Goal: Transaction & Acquisition: Purchase product/service

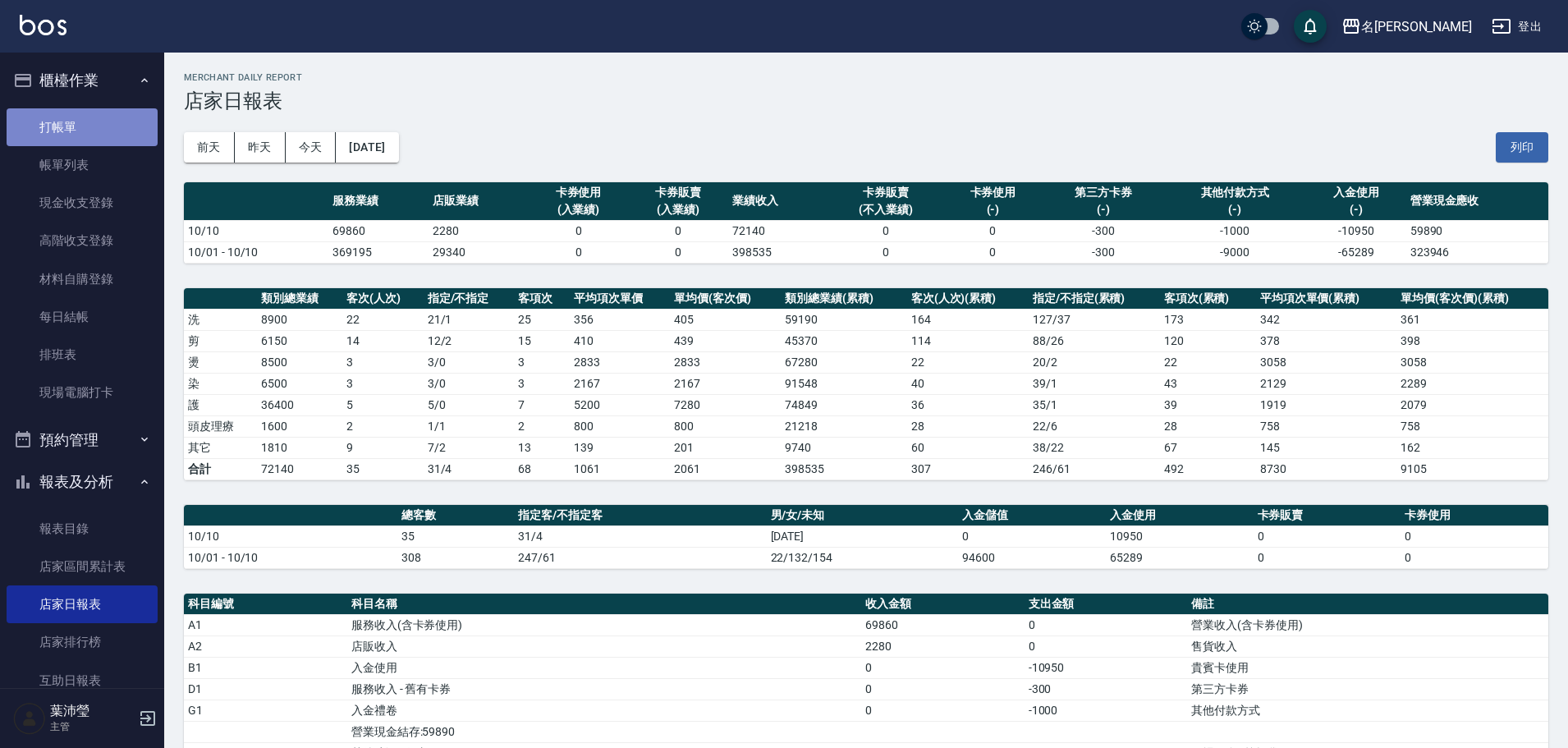
click at [118, 132] on link "打帳單" at bounding box center [82, 127] width 151 height 38
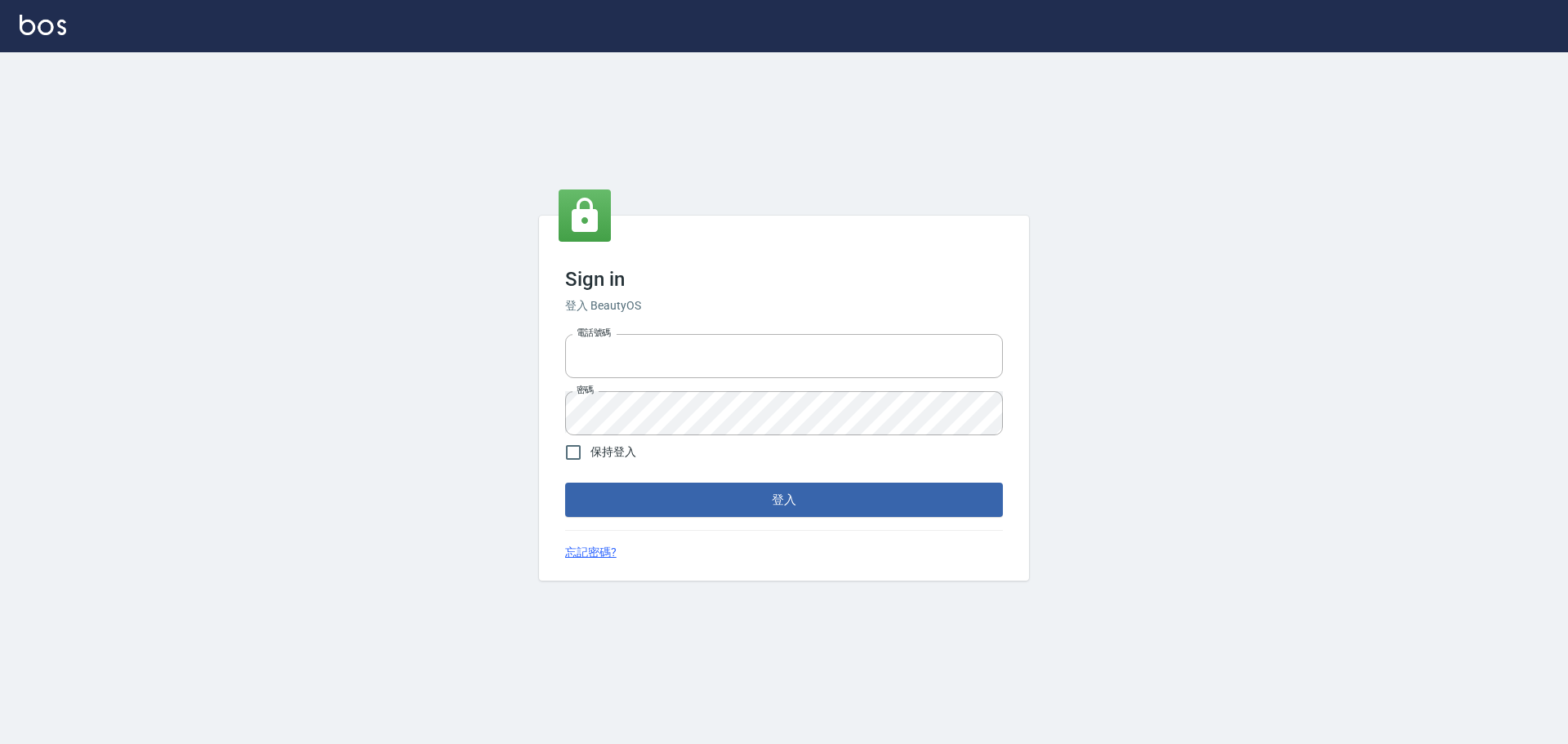
type input "0975350191"
click at [590, 442] on label "保持登入" at bounding box center [596, 452] width 80 height 35
click at [590, 442] on input "保持登入" at bounding box center [574, 452] width 35 height 35
checkbox input "true"
click at [610, 487] on button "登入" at bounding box center [784, 500] width 438 height 35
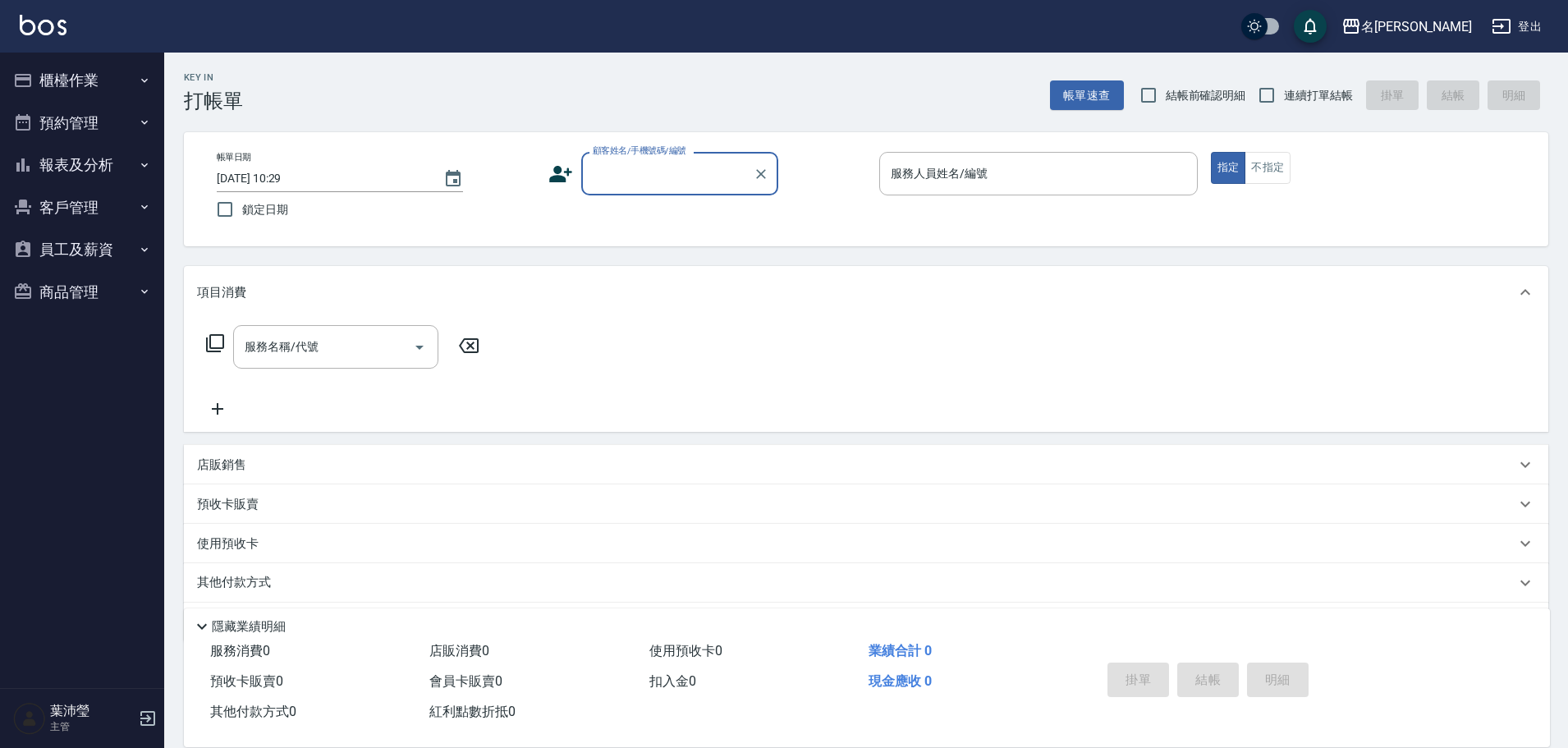
click at [83, 68] on button "櫃檯作業" at bounding box center [82, 80] width 151 height 43
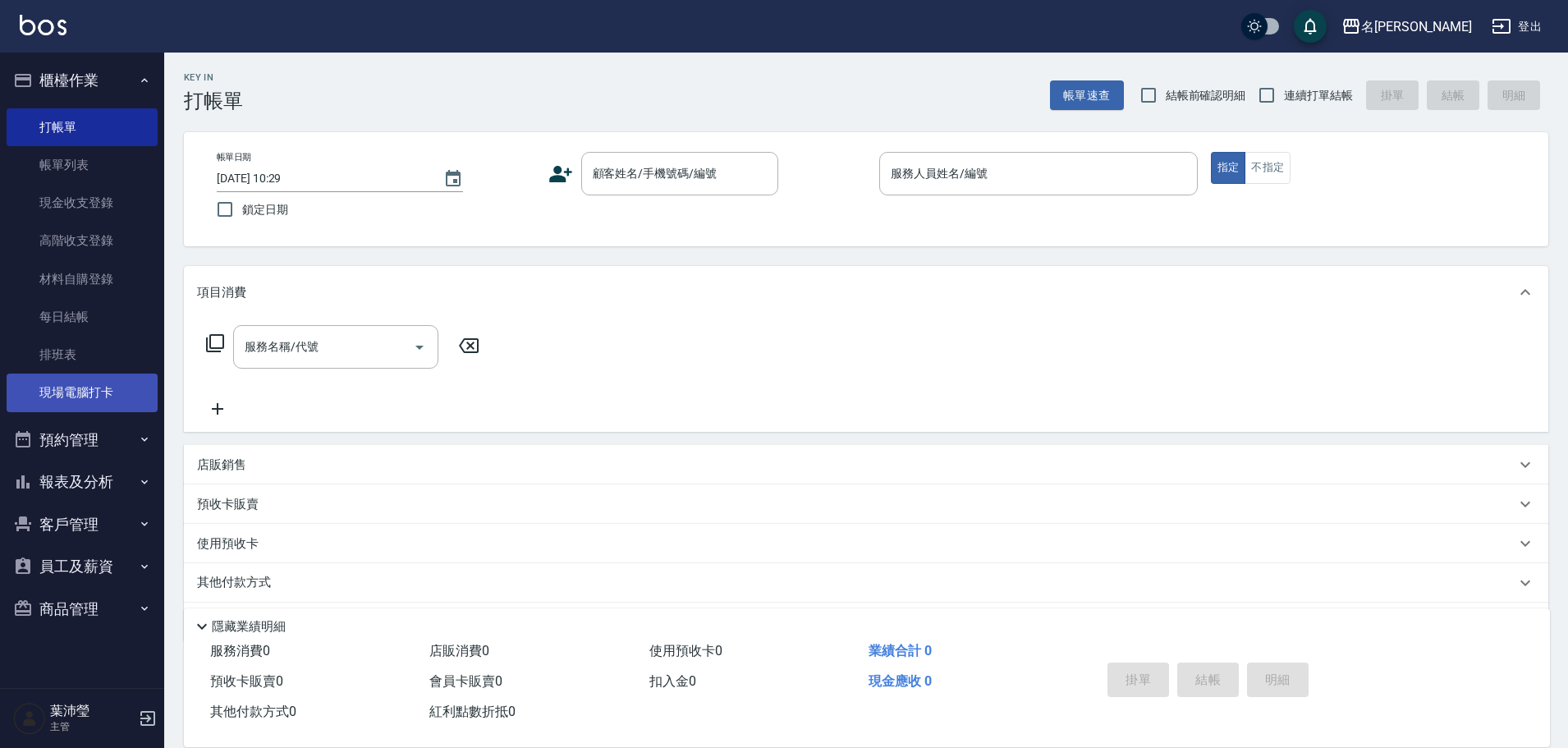
click at [130, 402] on link "現場電腦打卡" at bounding box center [82, 392] width 151 height 38
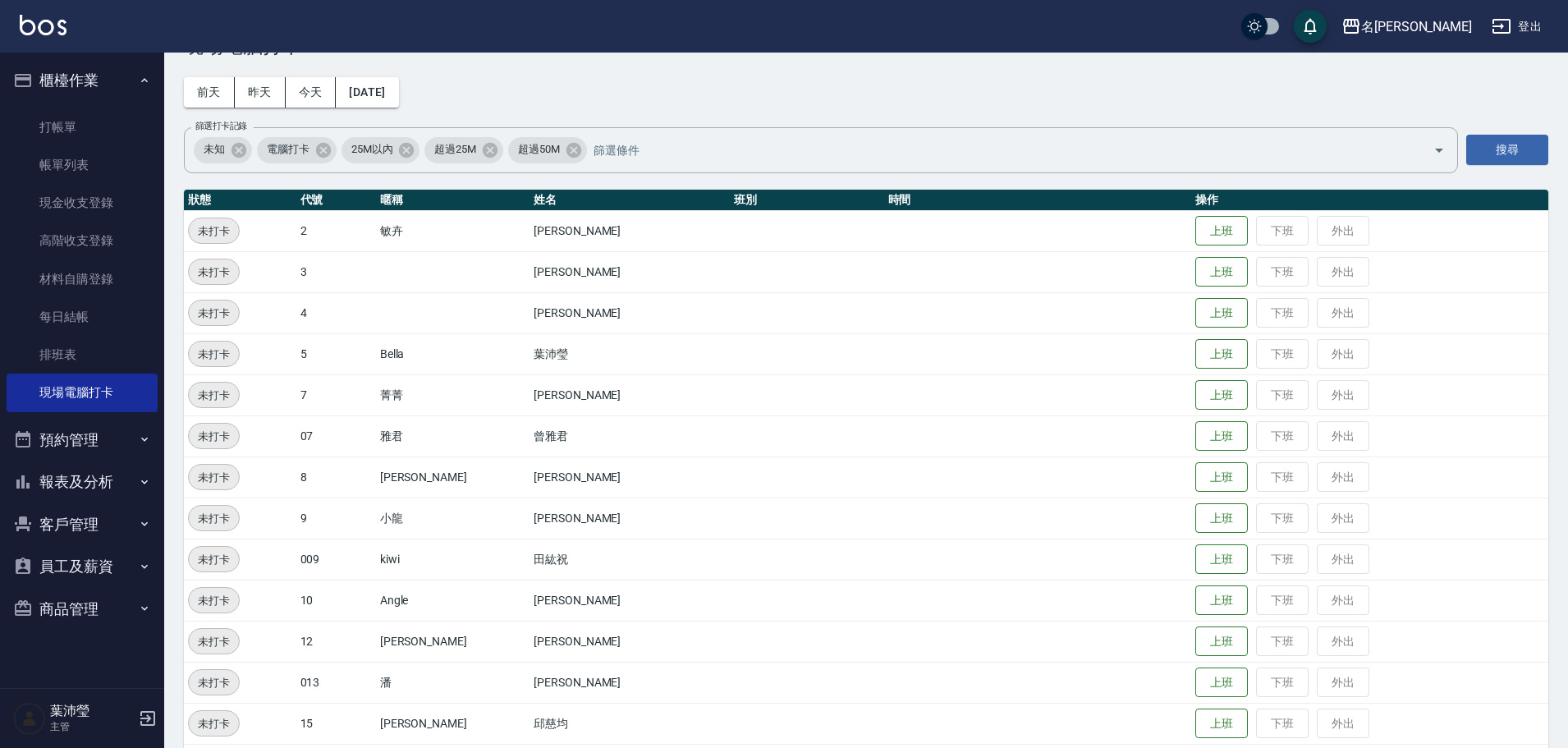
scroll to position [82, 0]
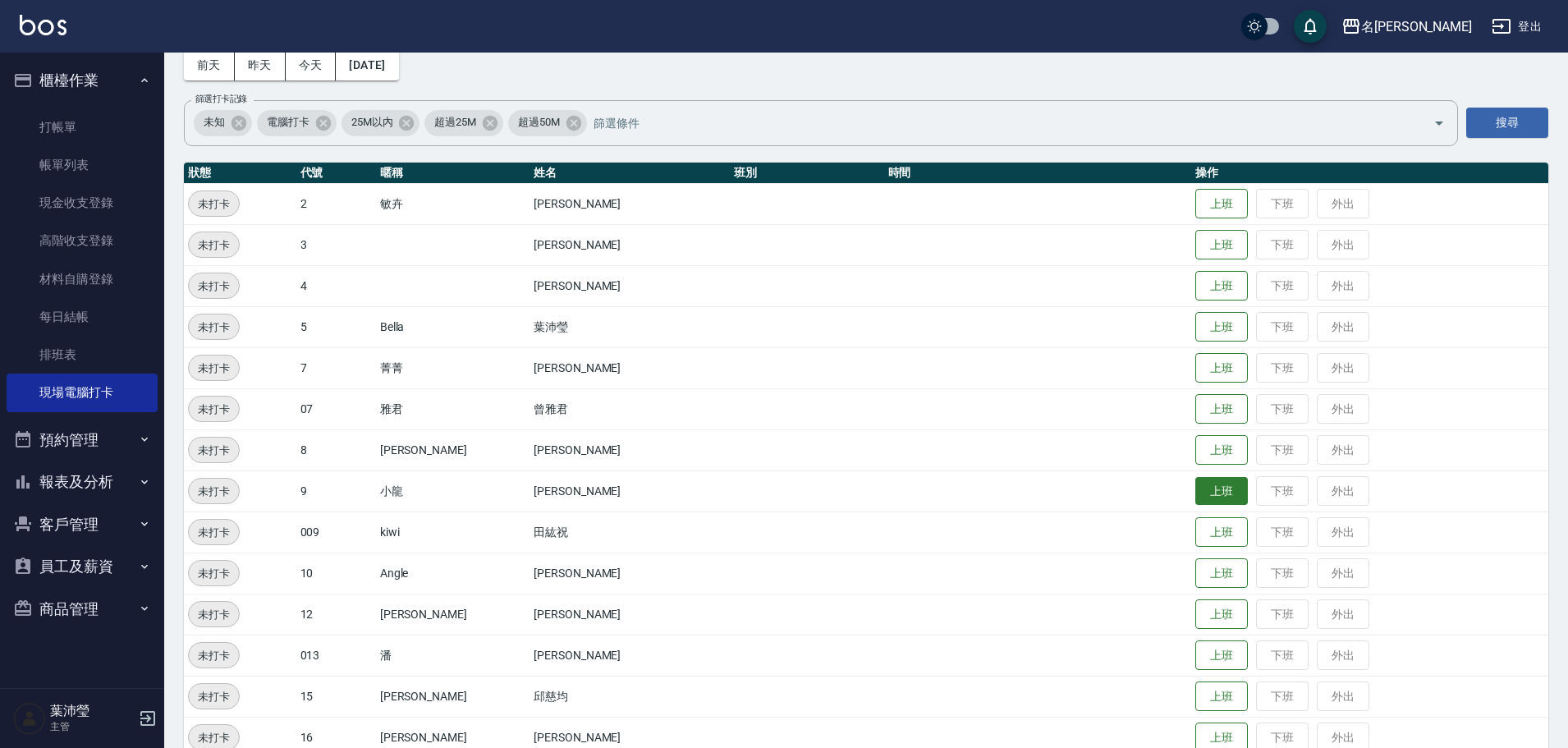
click at [1195, 485] on button "上班" at bounding box center [1221, 492] width 52 height 29
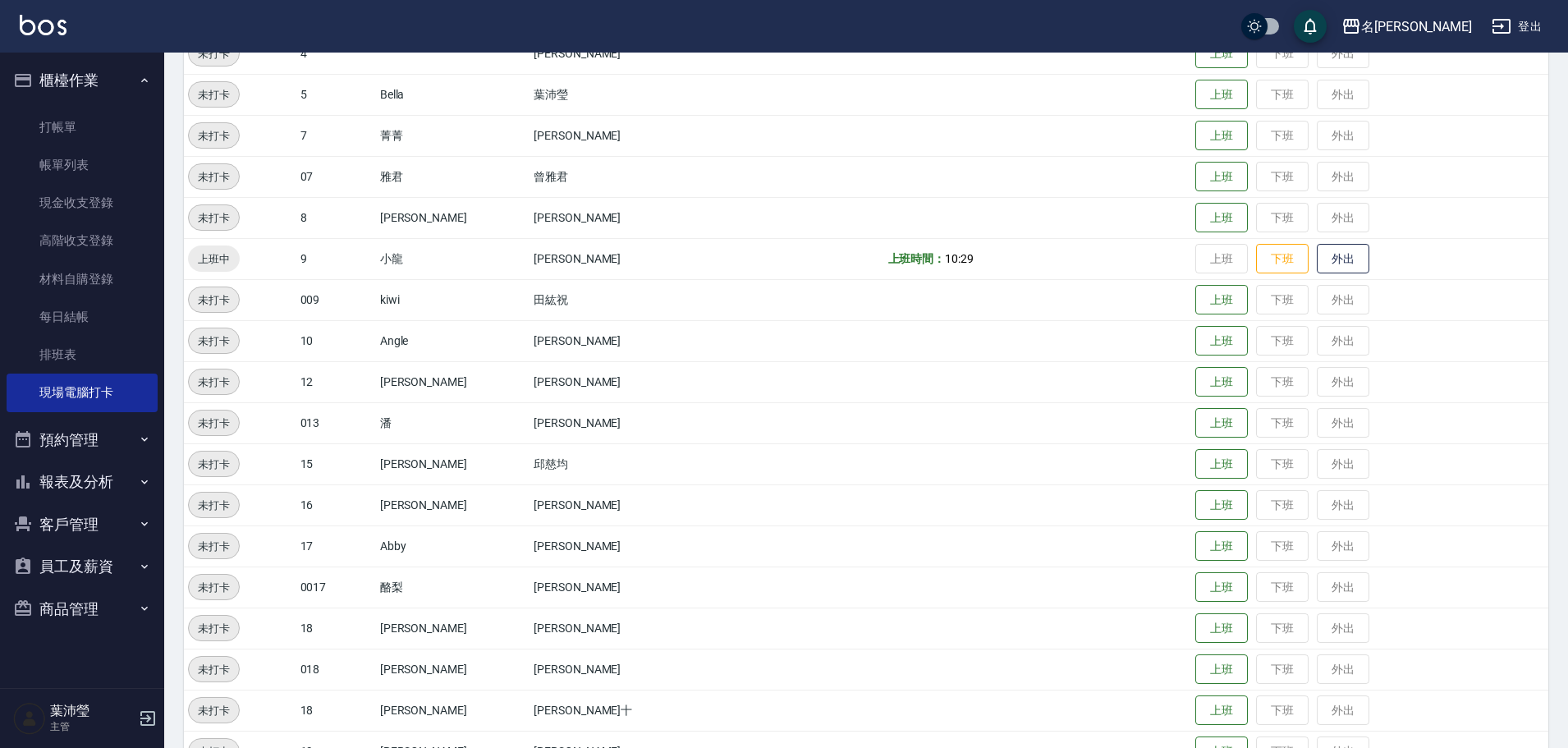
scroll to position [410, 0]
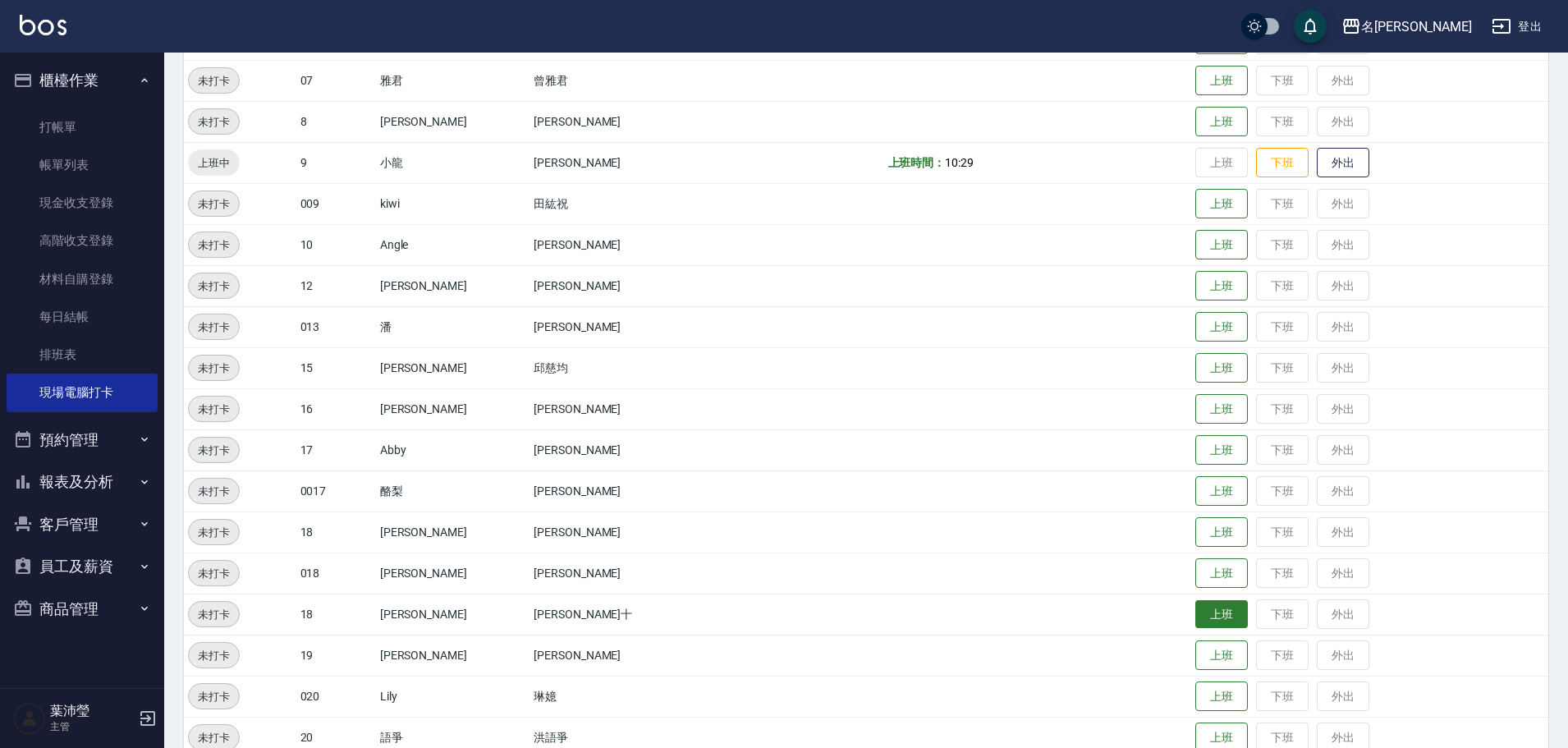
click at [1195, 607] on button "上班" at bounding box center [1221, 614] width 52 height 29
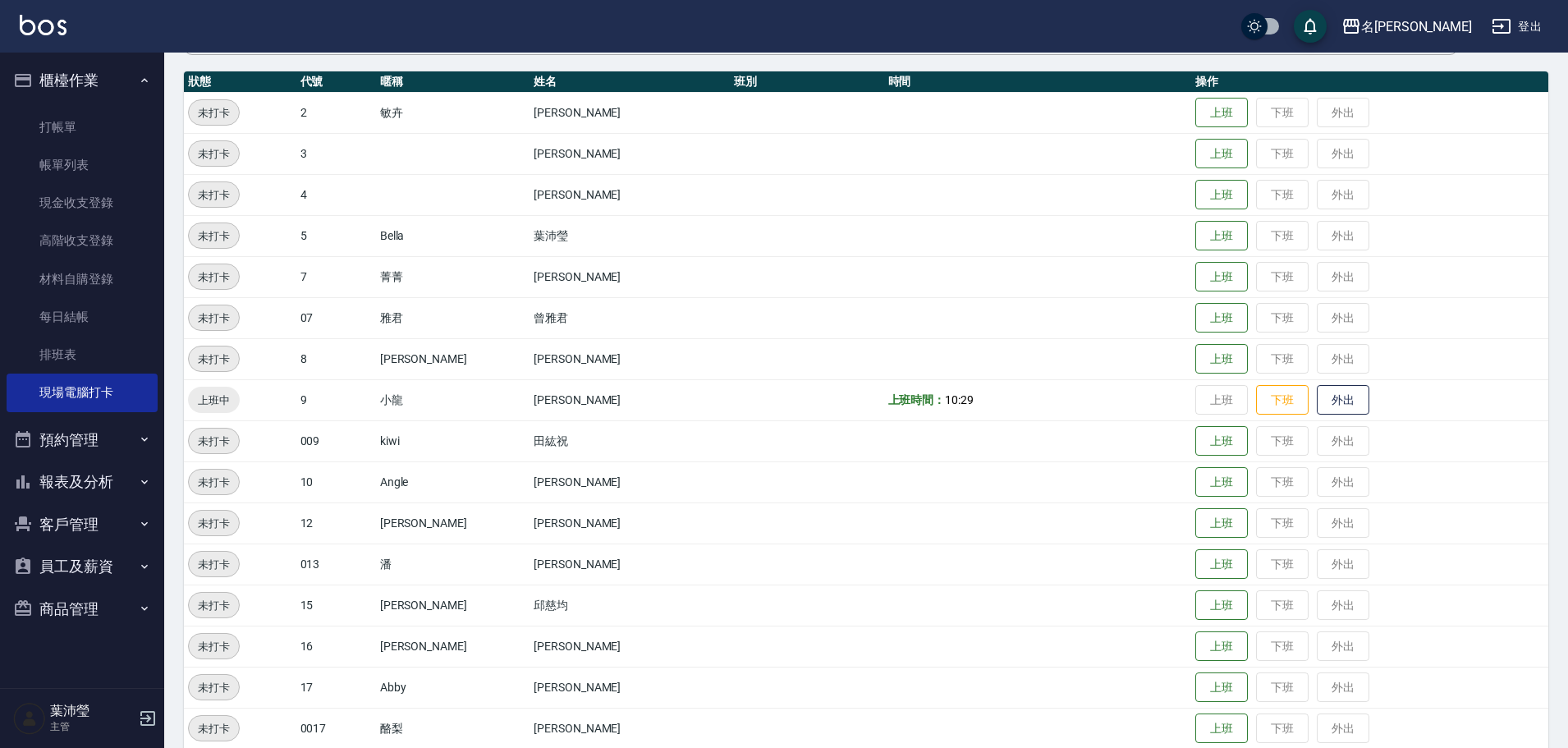
scroll to position [165, 0]
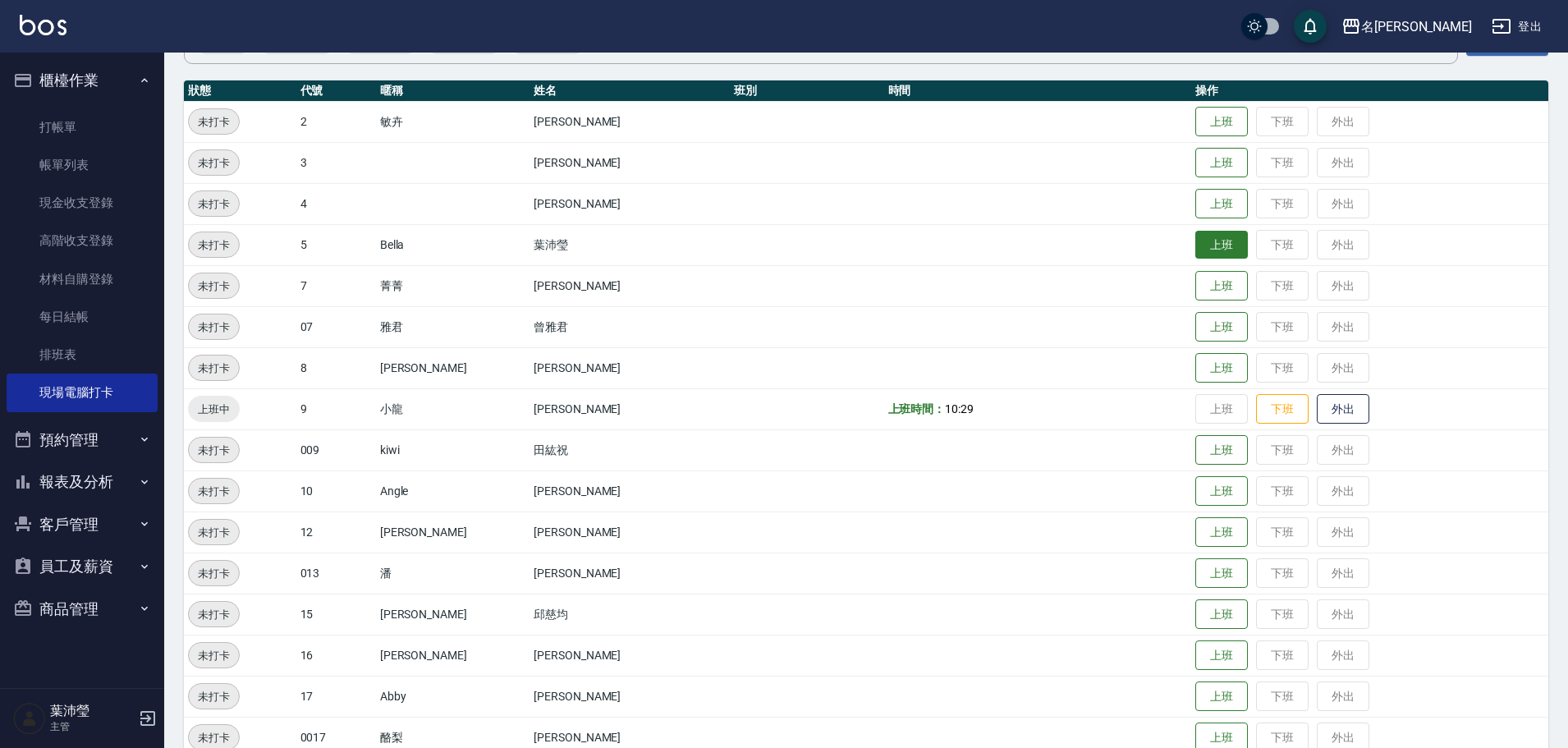
click at [1195, 236] on button "上班" at bounding box center [1221, 245] width 52 height 29
click at [1197, 373] on button "上班" at bounding box center [1221, 369] width 52 height 29
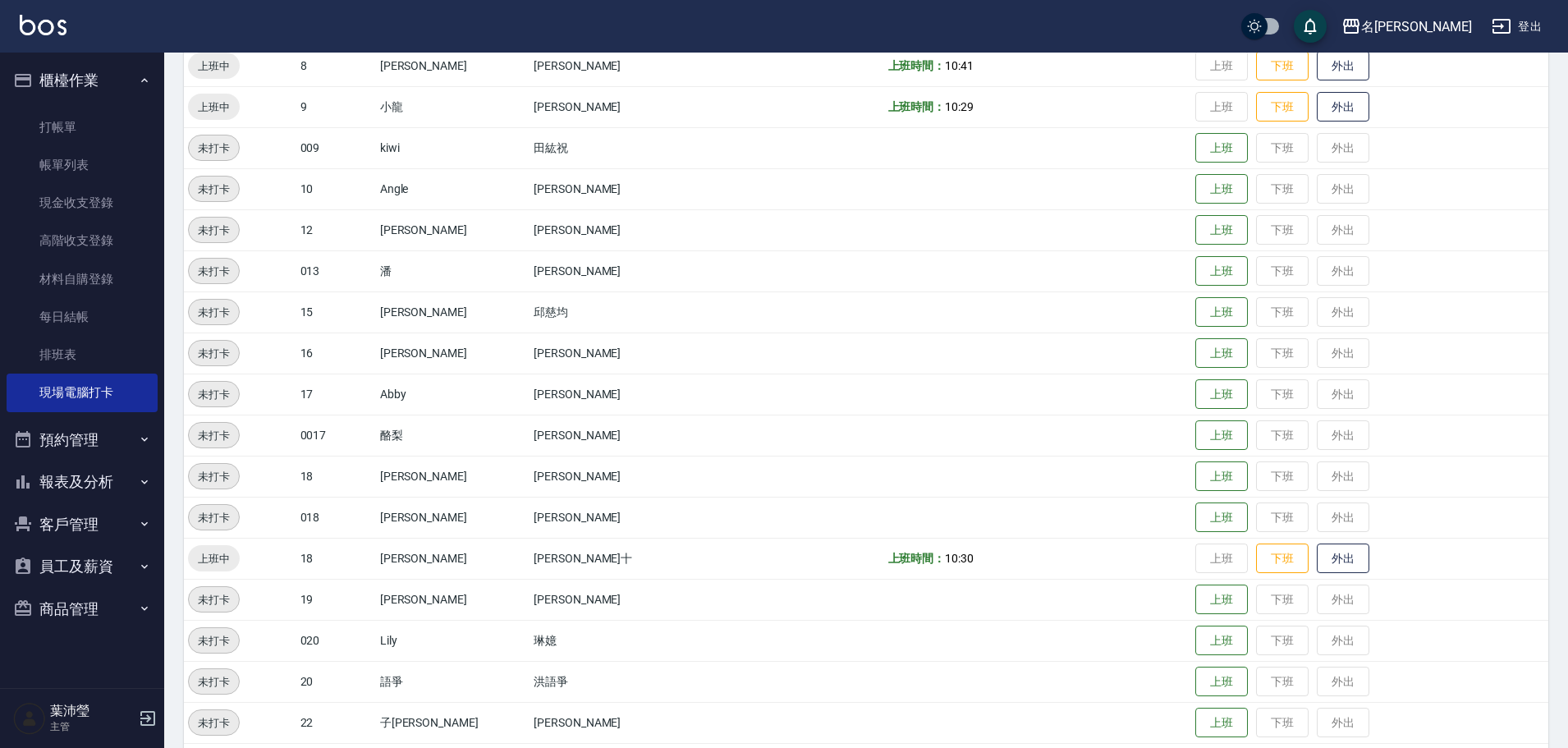
scroll to position [493, 0]
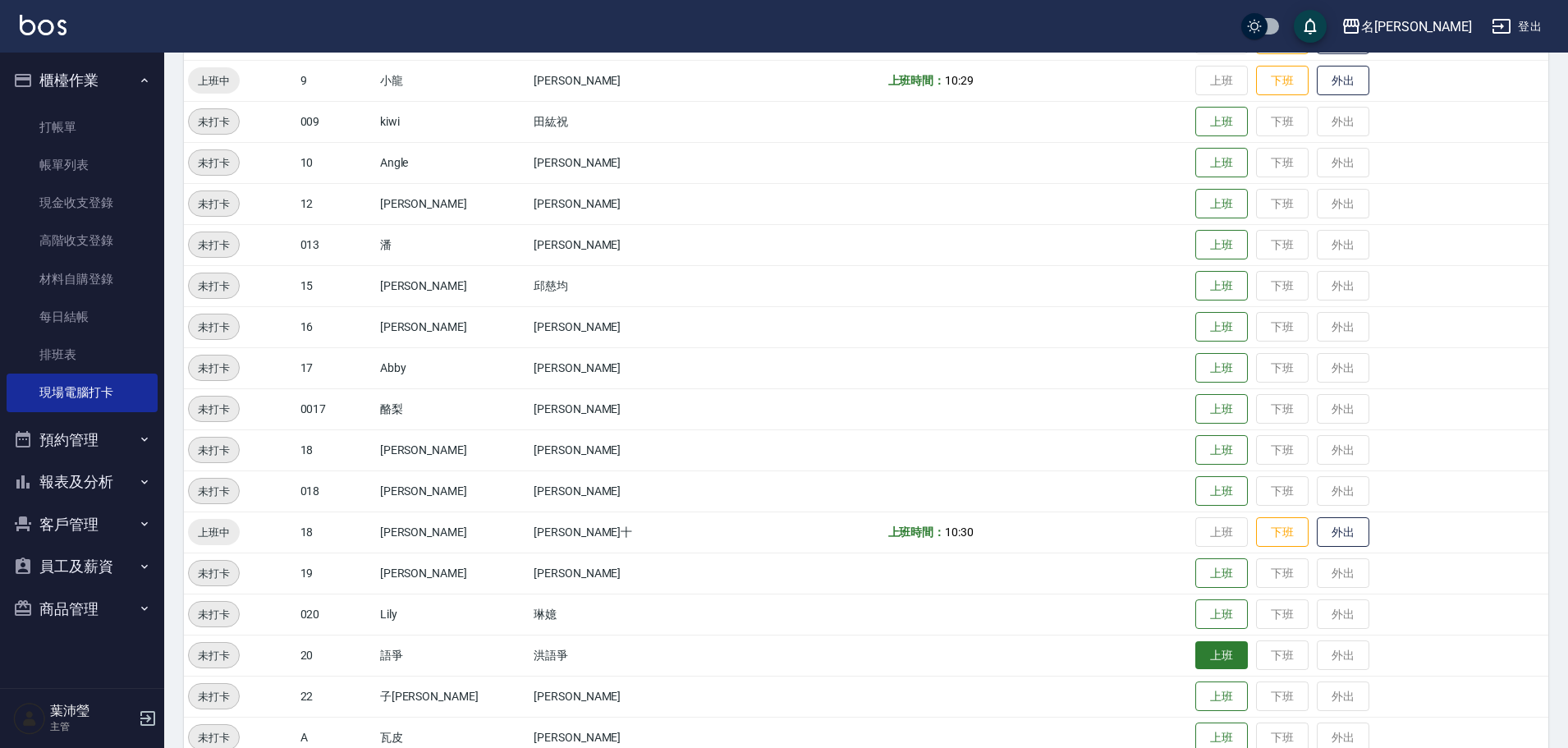
click at [1195, 663] on button "上班" at bounding box center [1221, 655] width 52 height 29
click at [1195, 192] on button "上班" at bounding box center [1221, 204] width 52 height 29
drag, startPoint x: 1428, startPoint y: 91, endPoint x: 1434, endPoint y: 61, distance: 30.6
click at [1431, 78] on td "上班 下班 外出" at bounding box center [1370, 80] width 357 height 41
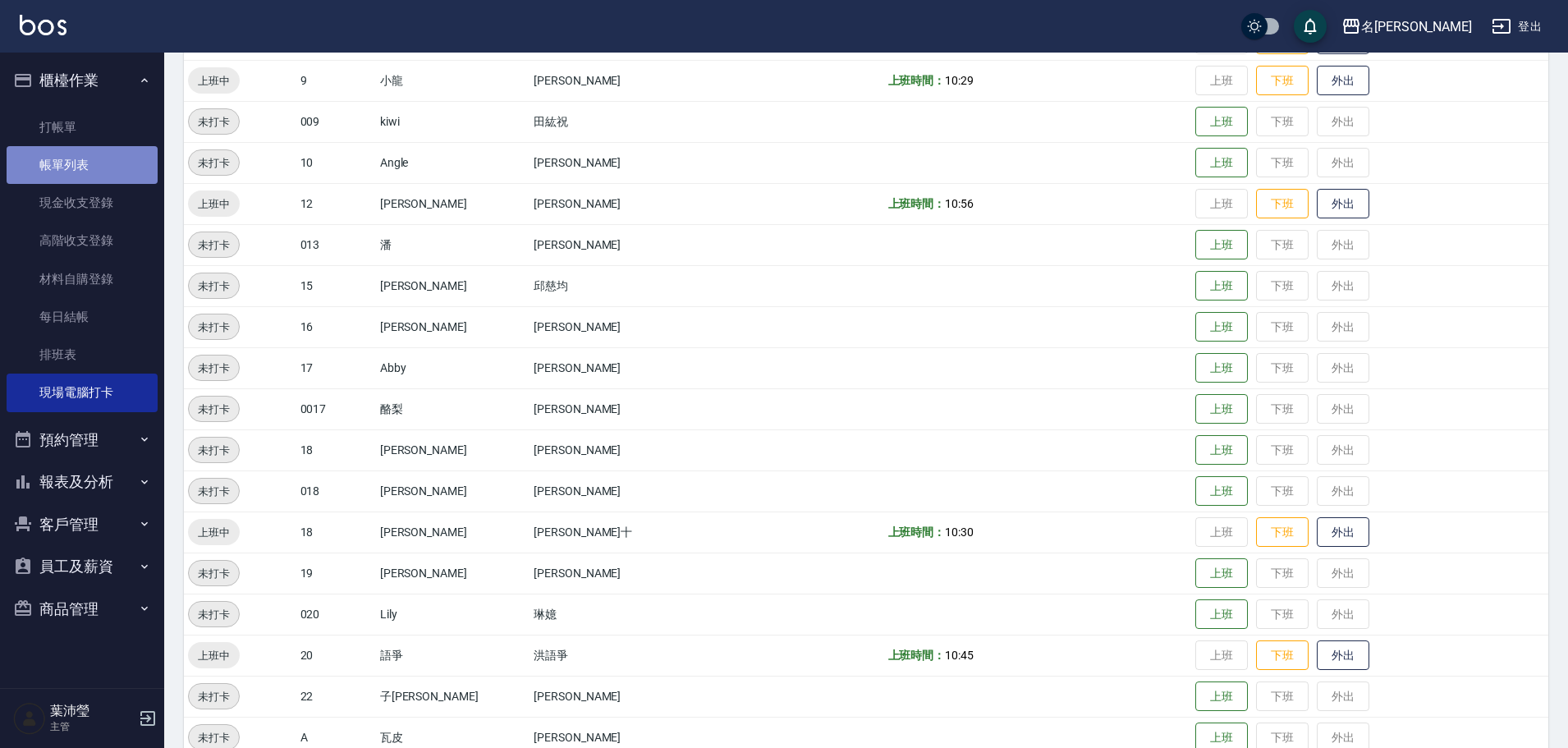
click at [81, 167] on link "帳單列表" at bounding box center [82, 165] width 151 height 38
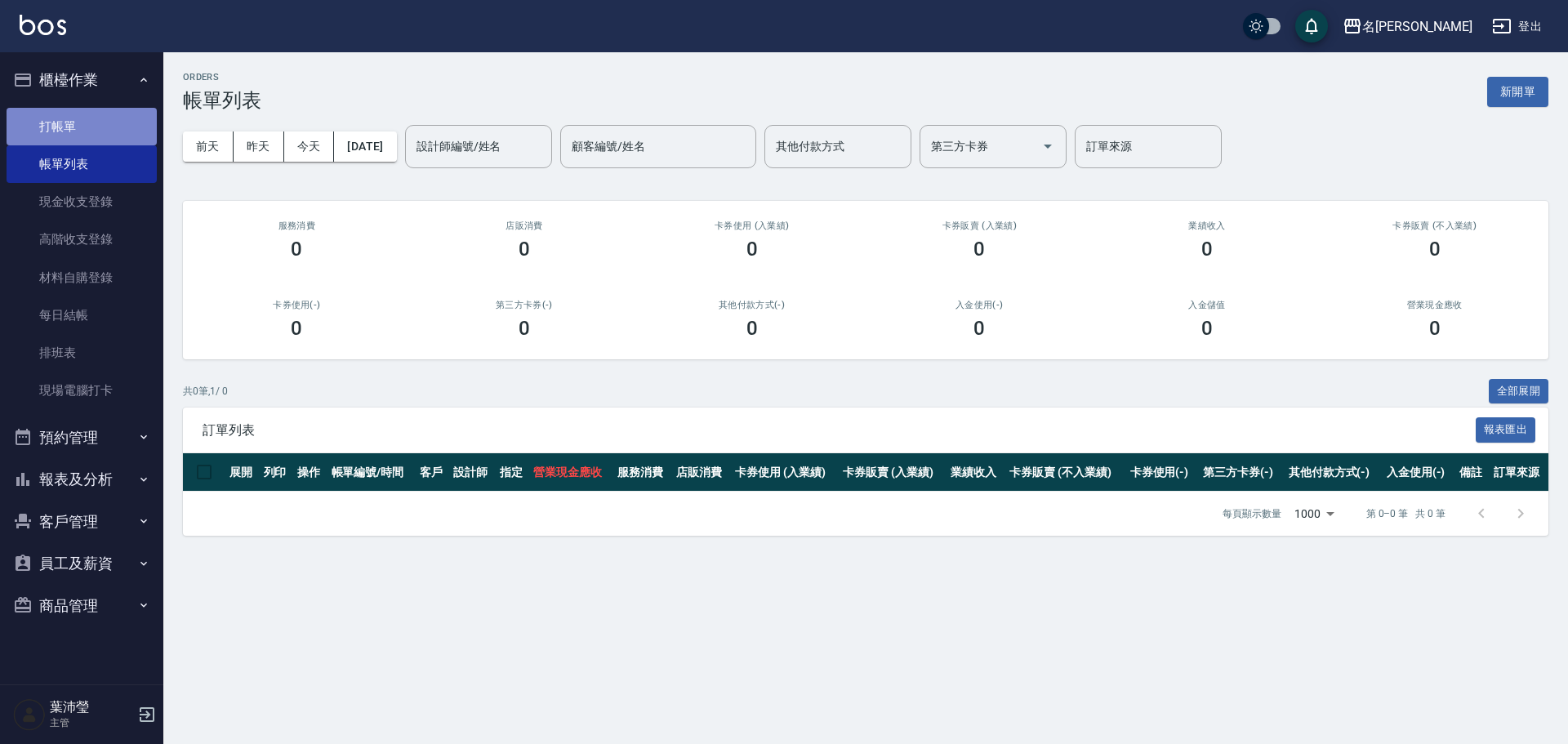
click at [62, 115] on link "打帳單" at bounding box center [82, 126] width 150 height 38
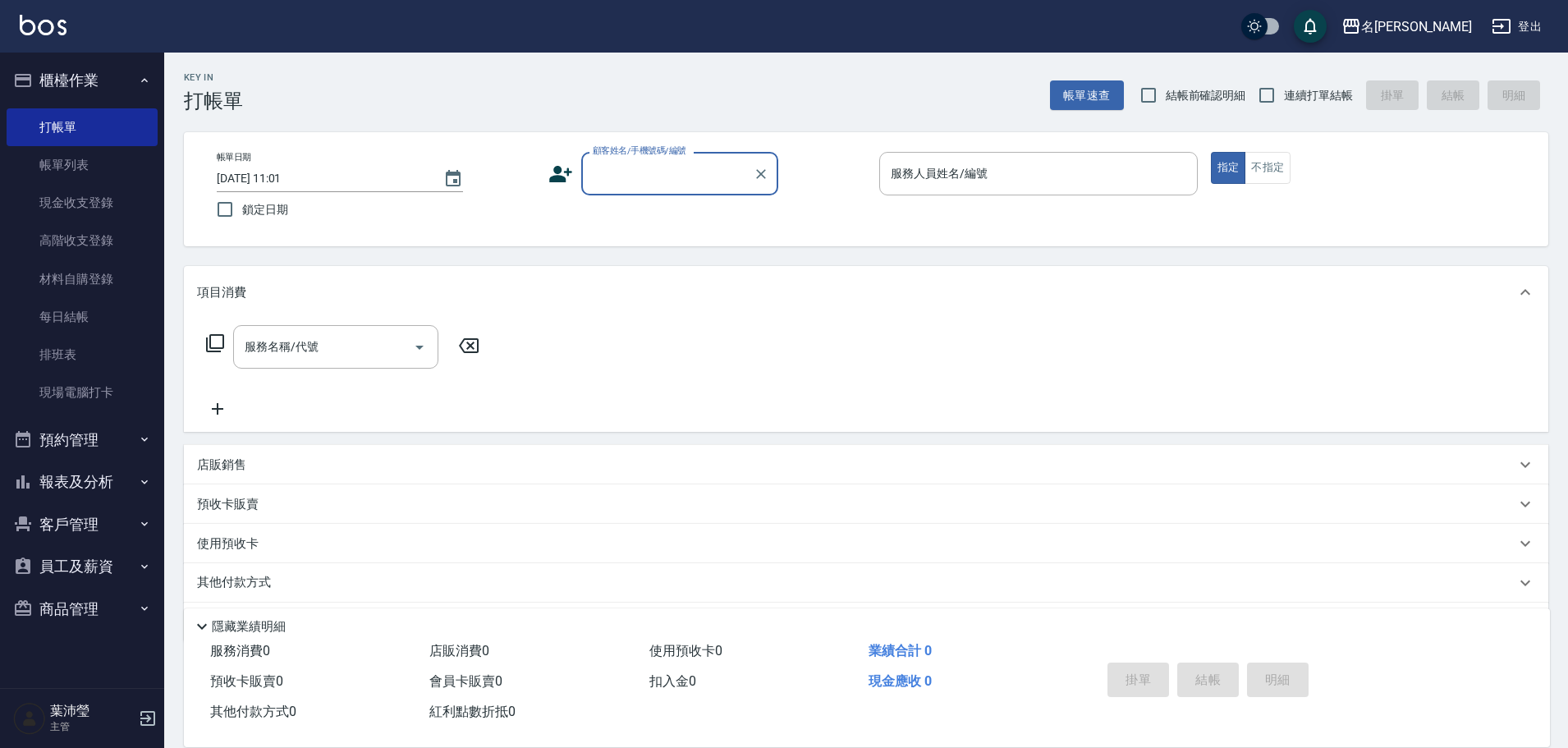
click at [663, 165] on input "顧客姓名/手機號碼/編號" at bounding box center [667, 174] width 158 height 29
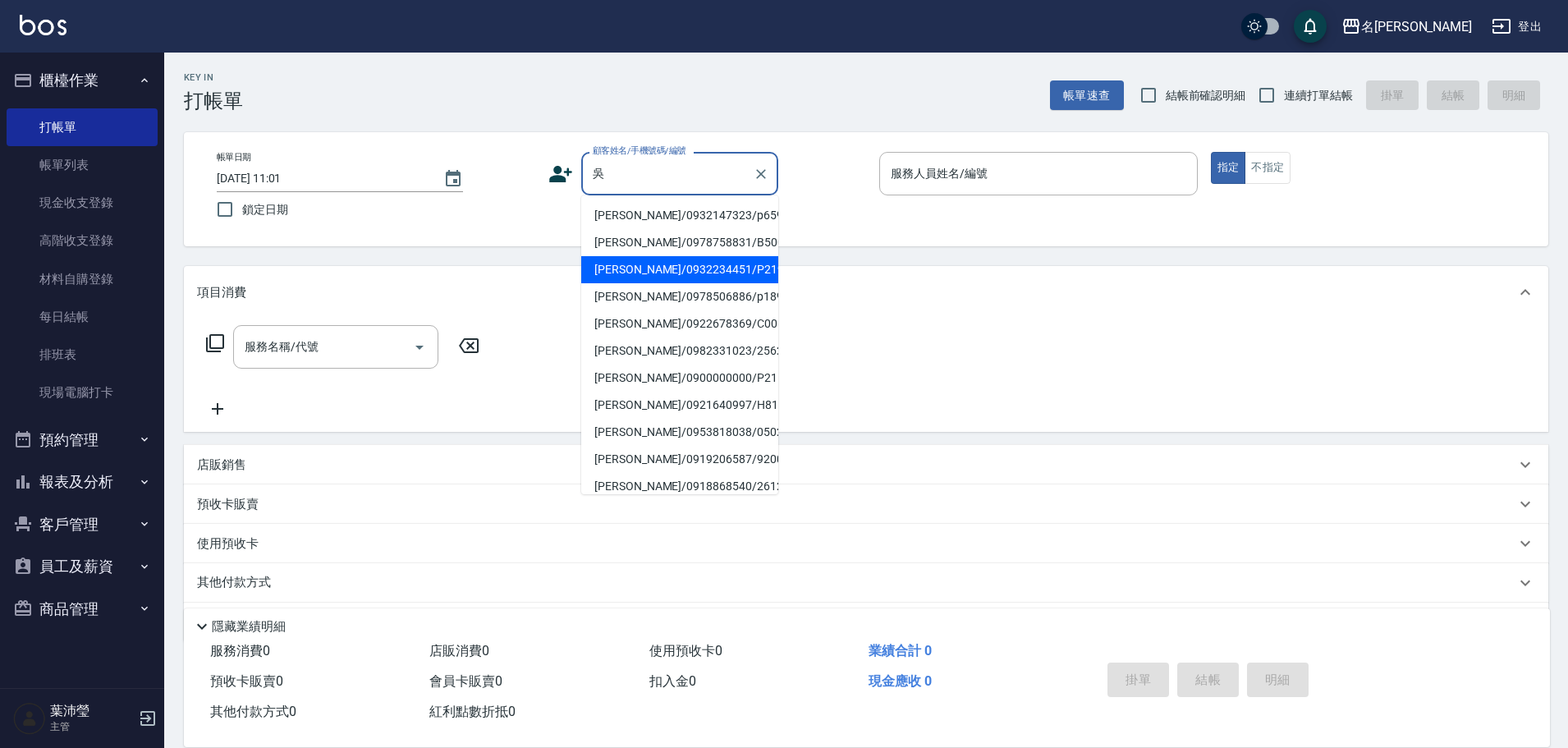
click at [659, 273] on li "[PERSON_NAME]/0932234451/P2196" at bounding box center [680, 270] width 197 height 27
type input "[PERSON_NAME]/0932234451/P2196"
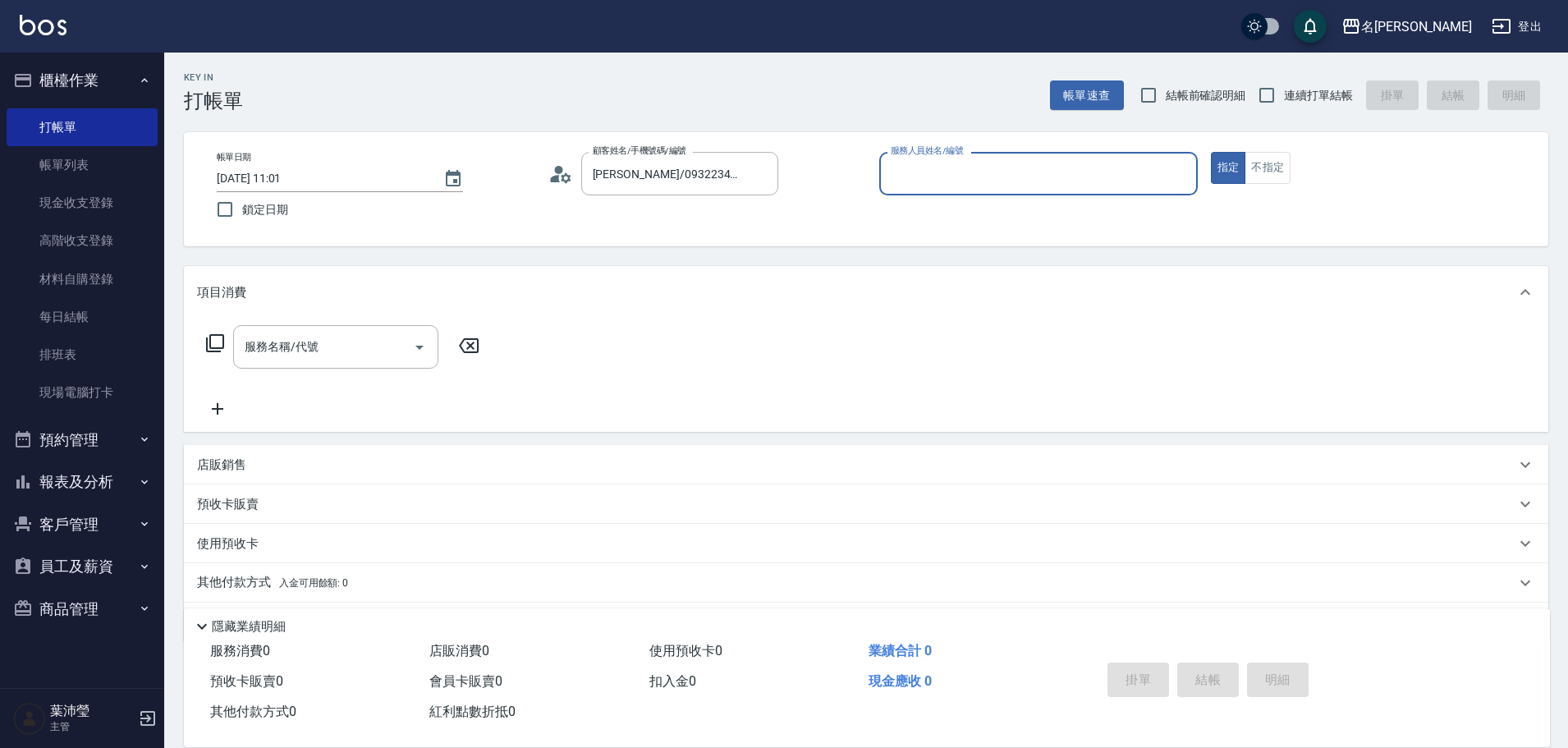
click at [1000, 182] on input "服務人員姓名/編號" at bounding box center [1039, 174] width 304 height 29
click at [987, 219] on div "Emma -8" at bounding box center [1038, 216] width 318 height 27
type input "Emma-8"
click at [211, 349] on icon at bounding box center [215, 343] width 19 height 19
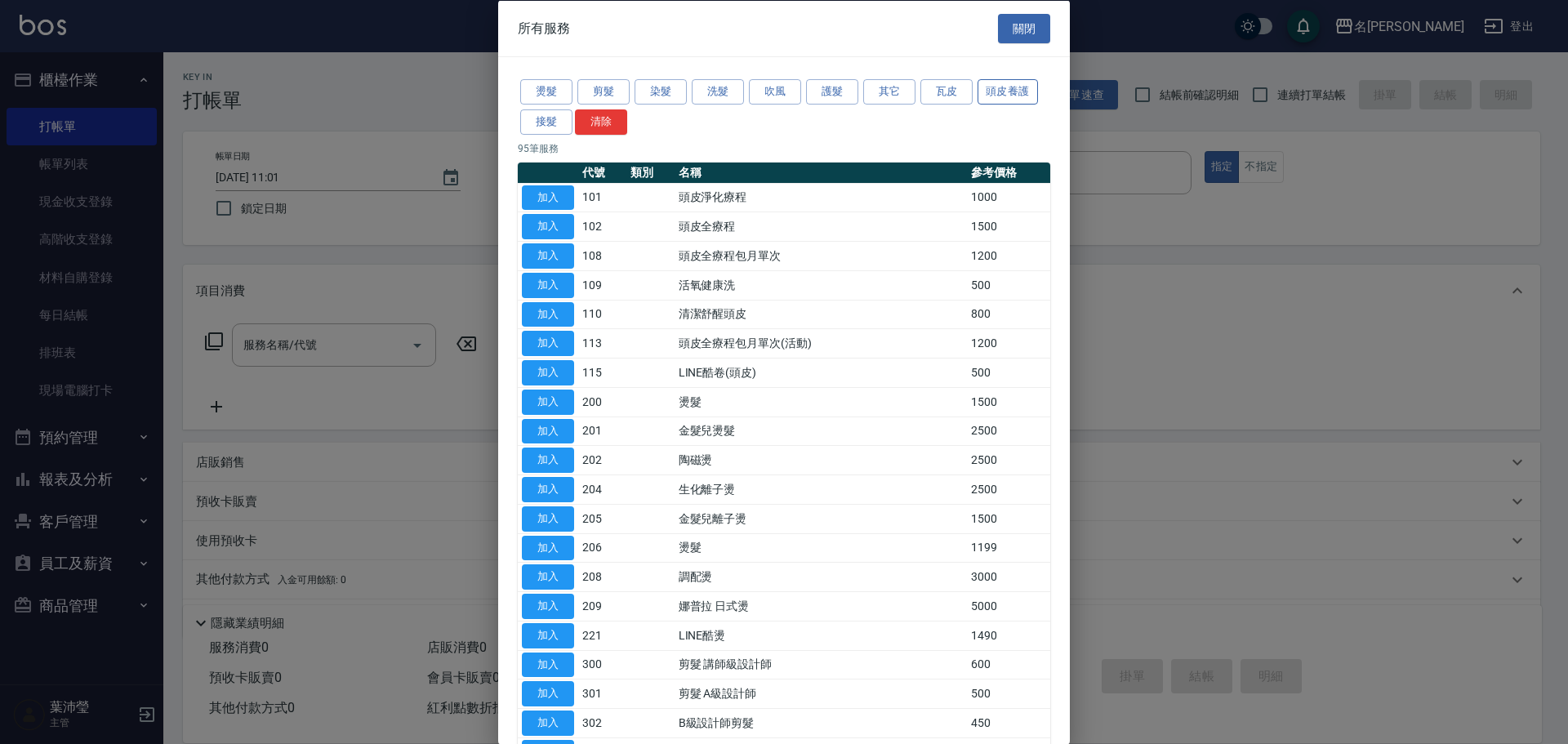
click at [1005, 92] on button "頭皮養護" at bounding box center [1007, 91] width 61 height 25
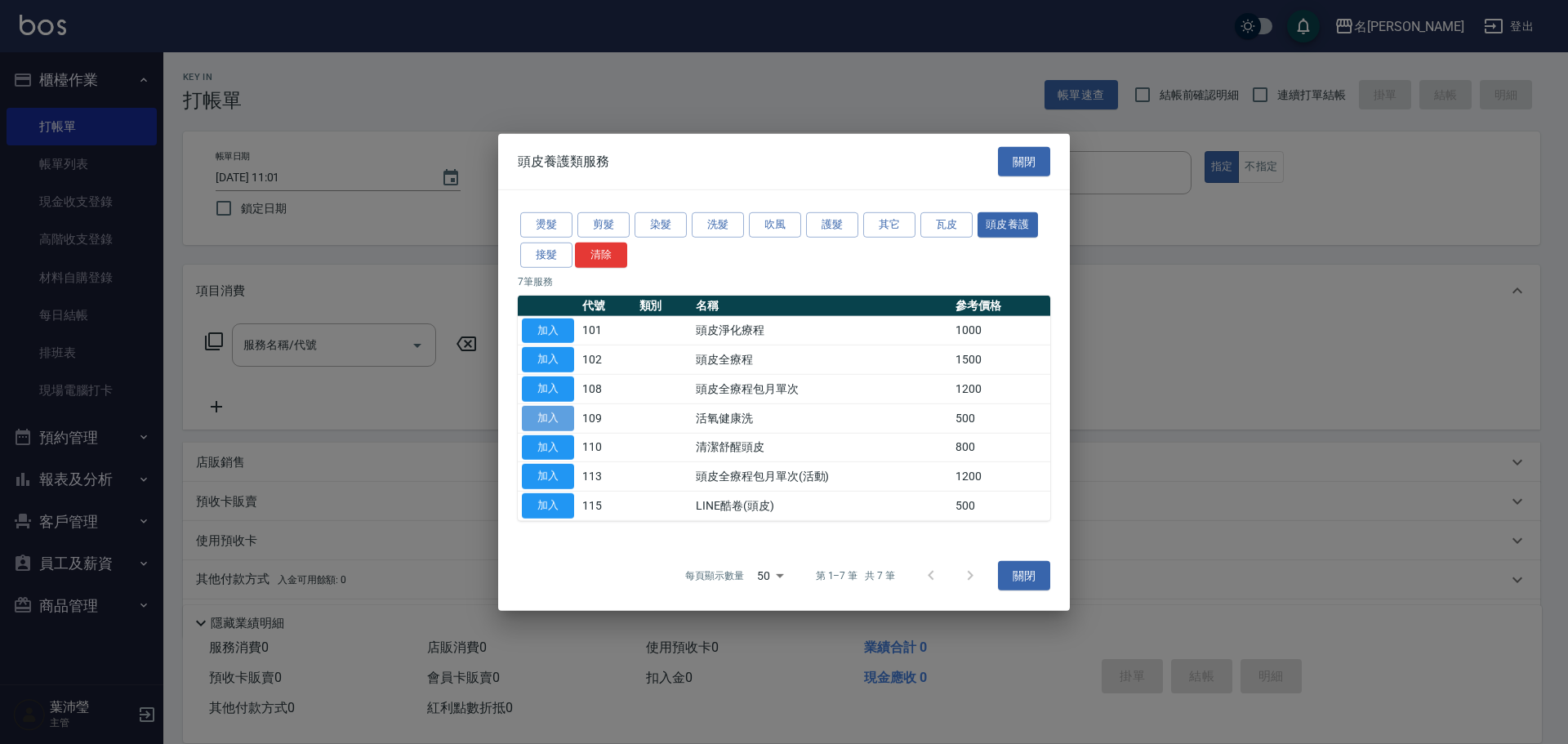
click at [537, 418] on button "加入" at bounding box center [548, 419] width 52 height 25
type input "活氧健康洗(109)"
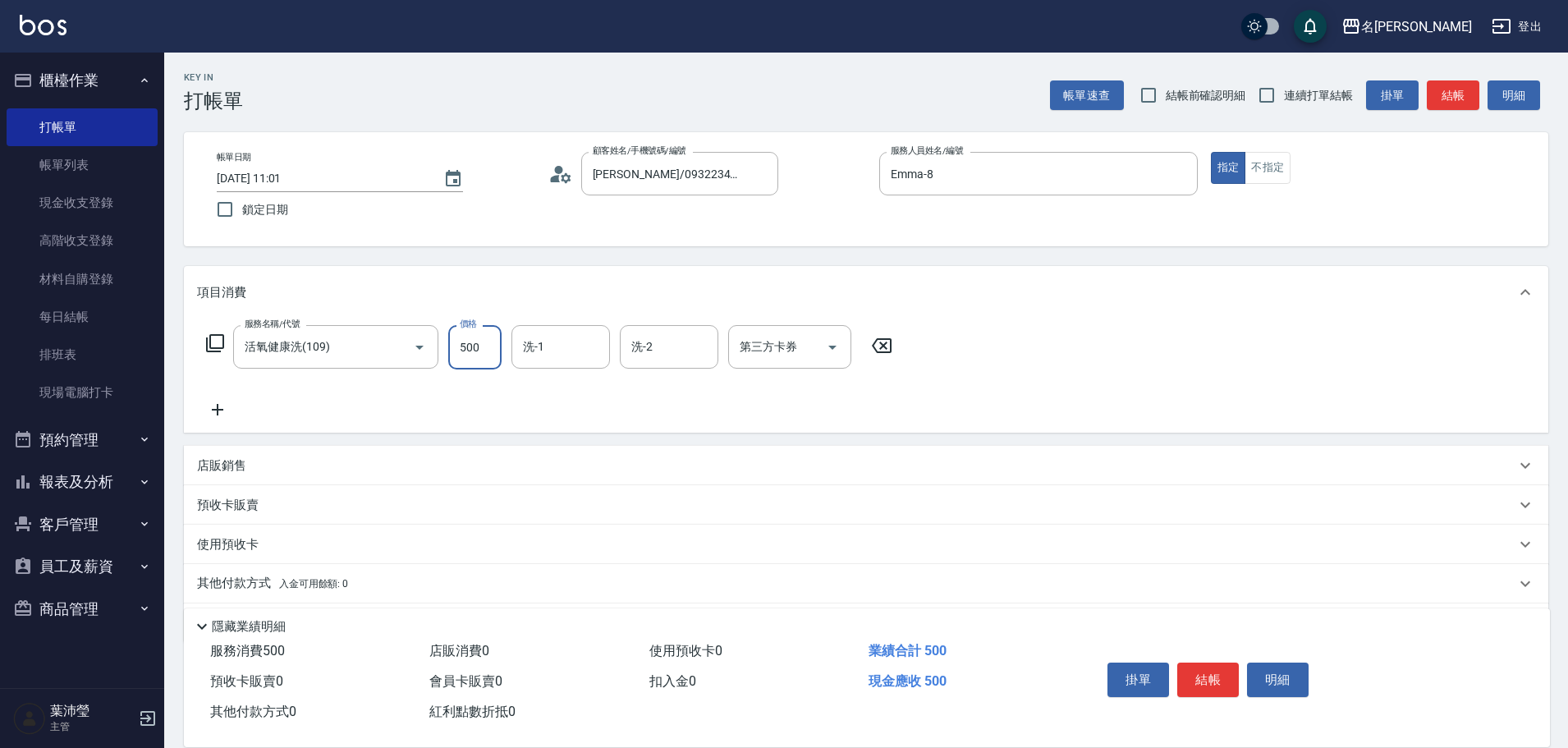
click at [473, 347] on input "500" at bounding box center [474, 347] width 53 height 45
type input "600"
click at [571, 334] on input "洗-1" at bounding box center [560, 347] width 84 height 29
drag, startPoint x: 571, startPoint y: 381, endPoint x: 603, endPoint y: 400, distance: 37.2
click at [571, 381] on div "[PERSON_NAME] -19" at bounding box center [560, 389] width 99 height 27
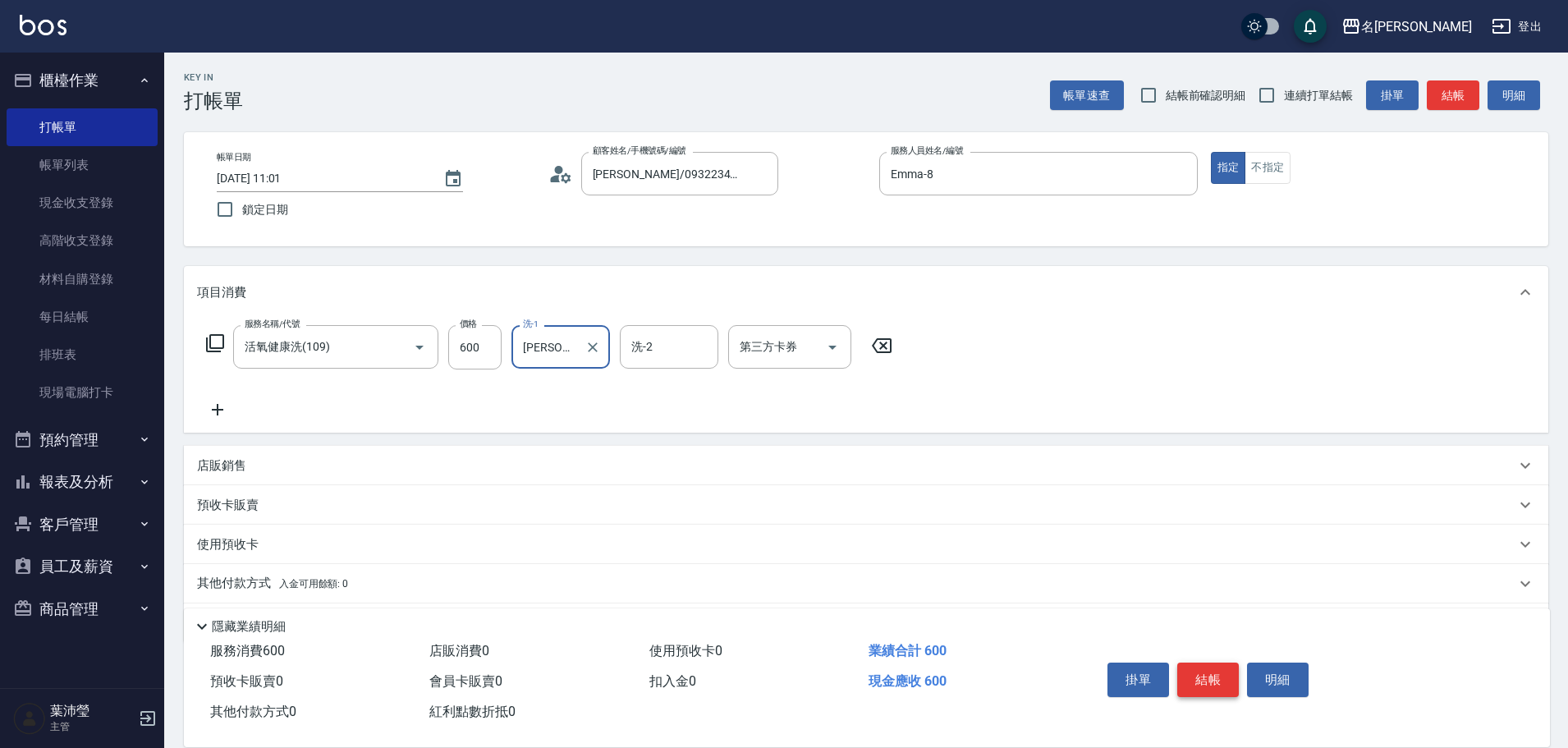
type input "[PERSON_NAME]-19"
click at [1208, 676] on button "結帳" at bounding box center [1208, 680] width 62 height 35
